Goal: Information Seeking & Learning: Understand process/instructions

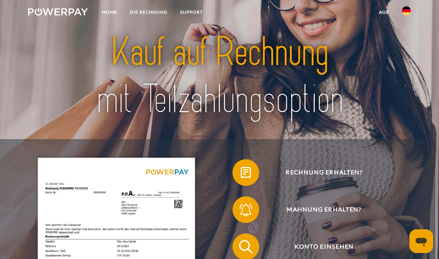
drag, startPoint x: 142, startPoint y: 13, endPoint x: 154, endPoint y: 113, distance: 101.1
click at [142, 13] on link "DIE RECHNUNG" at bounding box center [148, 12] width 50 height 13
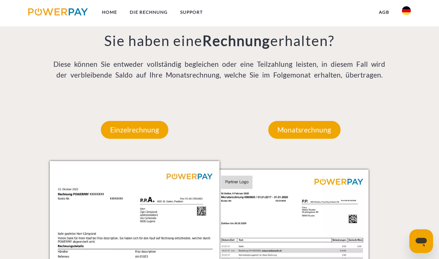
scroll to position [521, 0]
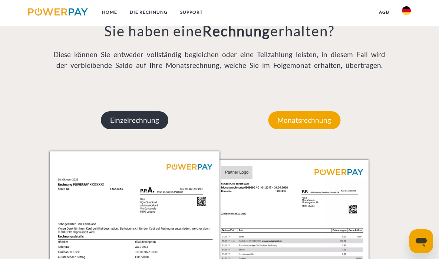
click at [136, 119] on p "Einzelrechnung" at bounding box center [134, 120] width 67 height 18
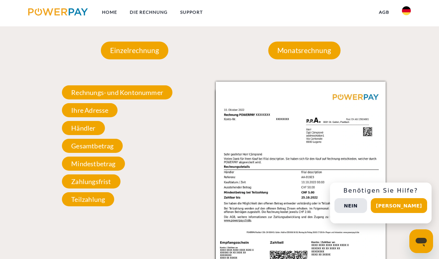
scroll to position [619, 0]
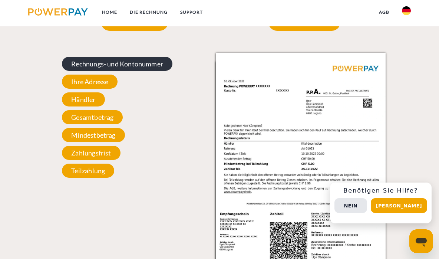
click at [100, 66] on span "Rechnungs- und Kontonummer" at bounding box center [117, 64] width 110 height 14
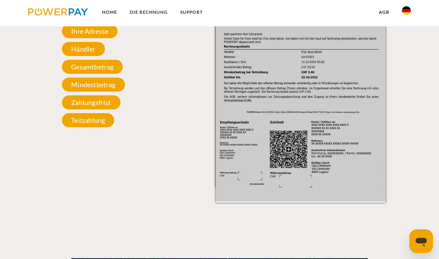
scroll to position [706, 0]
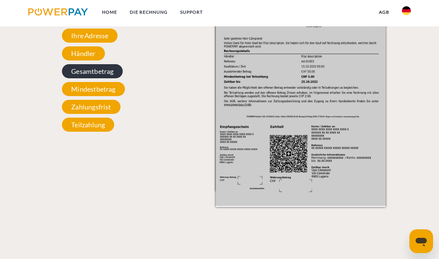
click at [98, 73] on span "Gesamtbetrag" at bounding box center [92, 71] width 61 height 14
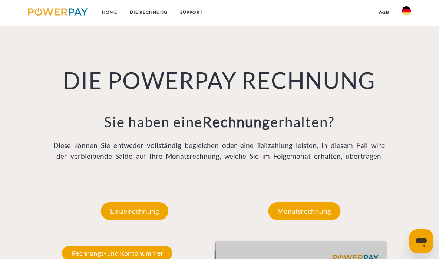
scroll to position [369, 0]
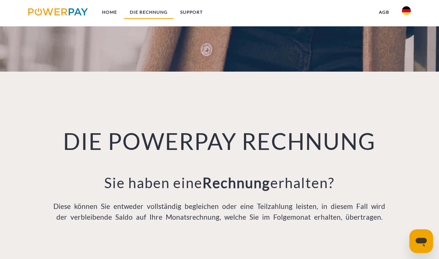
click at [153, 15] on link "DIE RECHNUNG" at bounding box center [148, 12] width 50 height 13
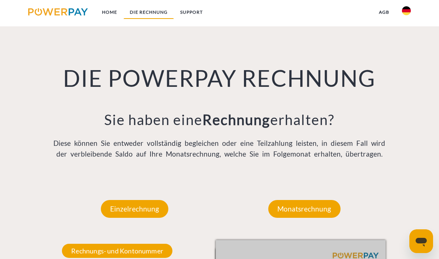
scroll to position [442, 0]
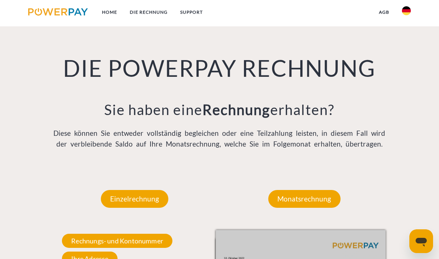
click at [408, 15] on img at bounding box center [406, 10] width 9 height 9
click at [113, 13] on link "Home" at bounding box center [110, 12] width 28 height 13
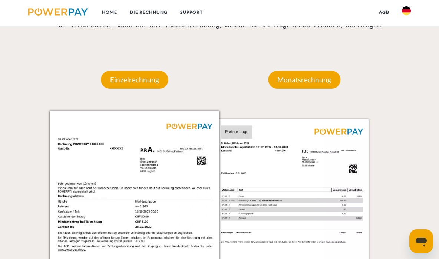
scroll to position [556, 0]
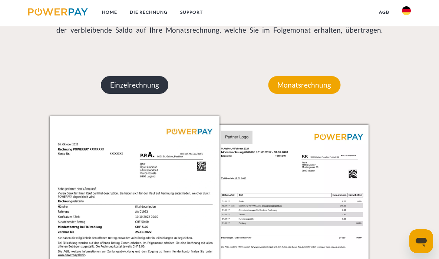
click at [133, 81] on p "Einzelrechnung" at bounding box center [134, 85] width 67 height 18
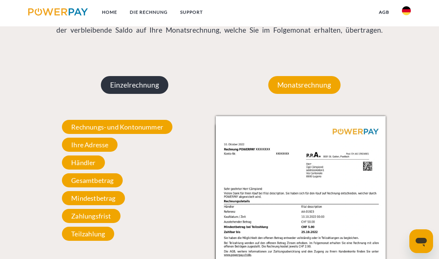
click at [125, 91] on p "Einzelrechnung" at bounding box center [134, 85] width 67 height 18
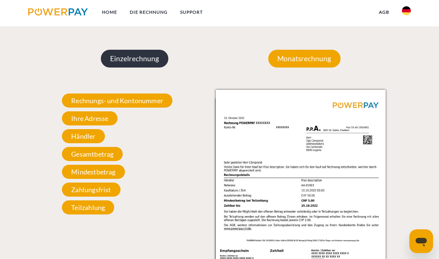
scroll to position [584, 0]
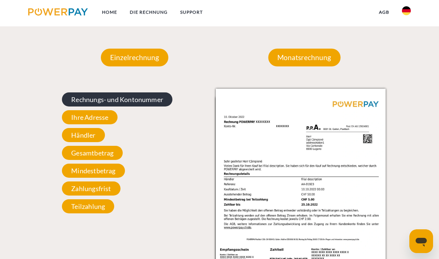
click at [126, 100] on span "Rechnungs- und Kontonummer" at bounding box center [117, 99] width 110 height 14
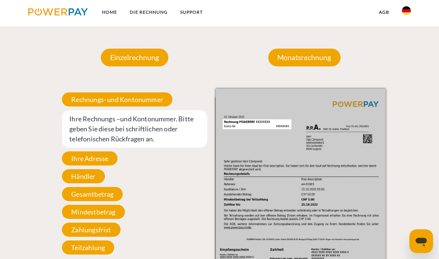
click at [426, 240] on icon "Messaging-Fenster öffnen" at bounding box center [420, 240] width 13 height 13
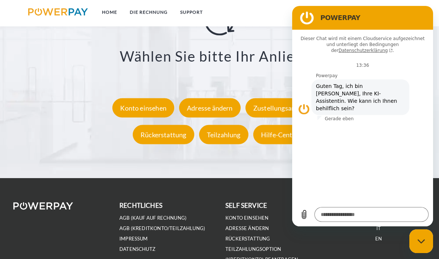
scroll to position [1218, 0]
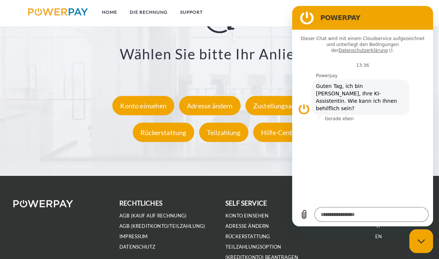
click at [309, 18] on figure at bounding box center [306, 17] width 15 height 15
click at [250, 143] on div "**********" at bounding box center [219, 74] width 376 height 142
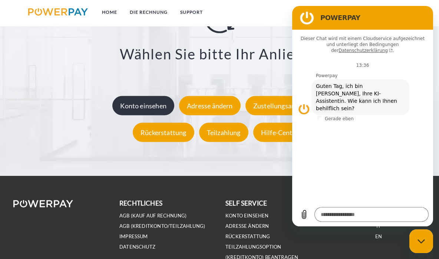
click at [133, 115] on div "Konto einsehen" at bounding box center [143, 105] width 62 height 19
